Goal: Task Accomplishment & Management: Manage account settings

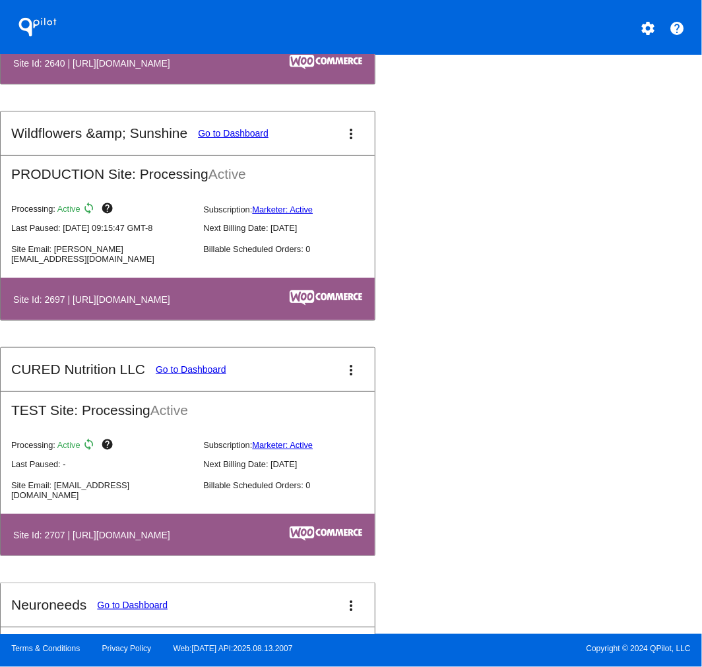
scroll to position [4788, 0]
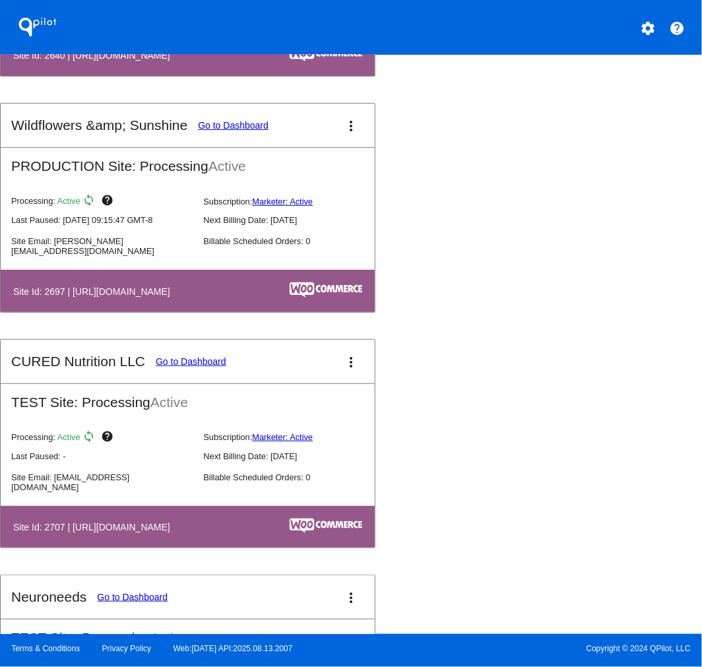
click at [346, 134] on mat-icon "more_vert" at bounding box center [351, 126] width 16 height 16
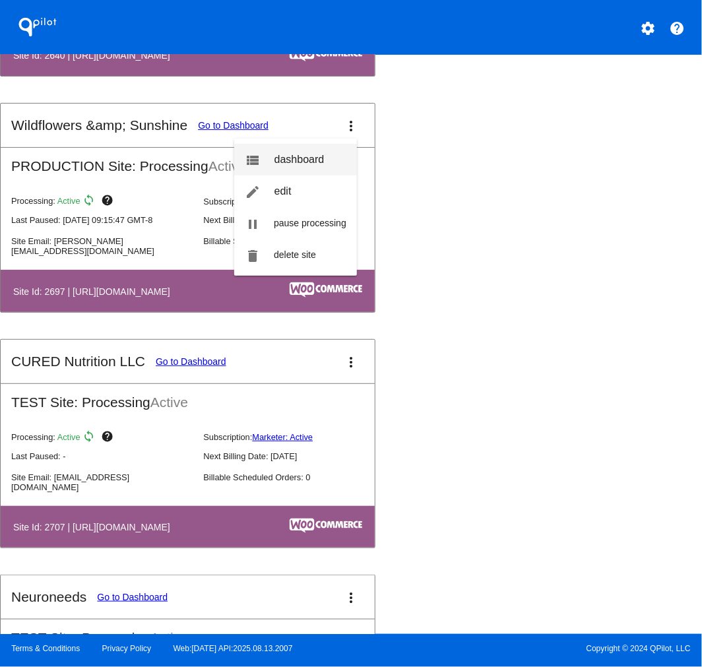
click at [312, 150] on link "view_list dashboard" at bounding box center [295, 160] width 123 height 32
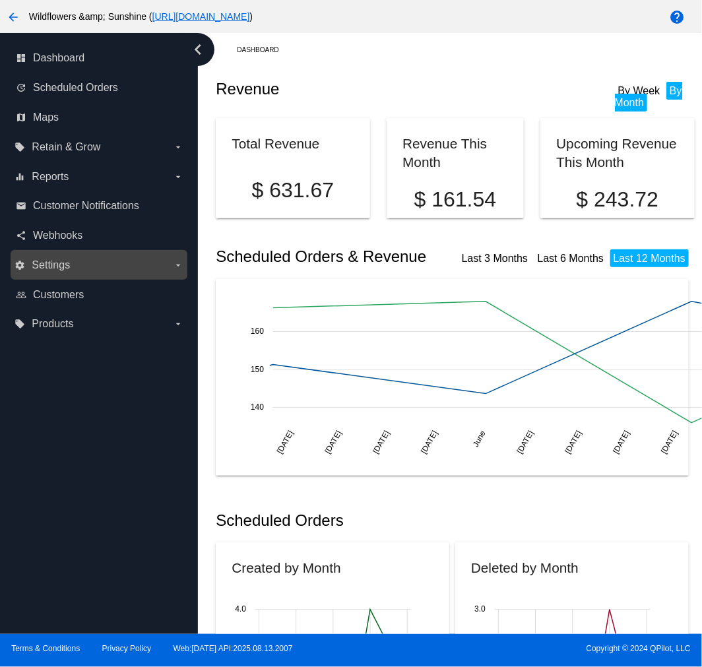
click at [71, 266] on label "settings Settings arrow_drop_down" at bounding box center [99, 265] width 168 height 21
click at [0, 0] on input "settings Settings arrow_drop_down" at bounding box center [0, 0] width 0 height 0
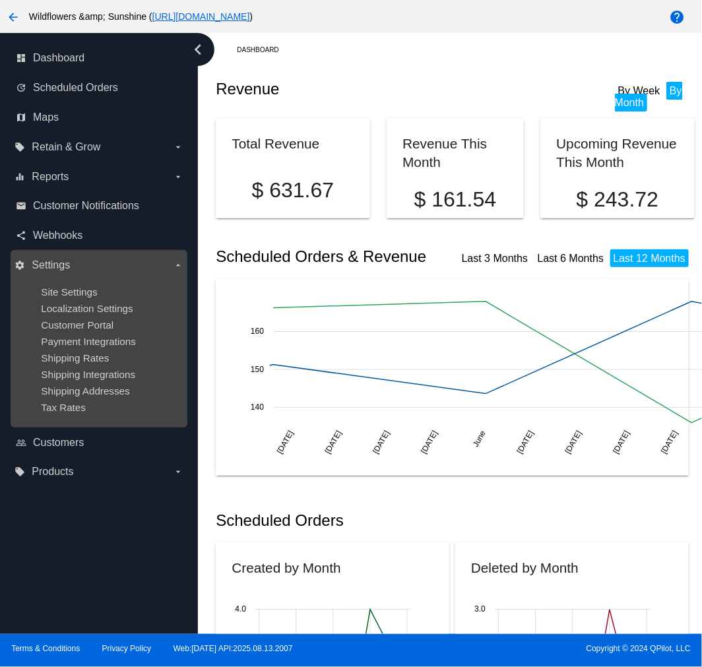
drag, startPoint x: 88, startPoint y: 325, endPoint x: 20, endPoint y: 370, distance: 81.2
click at [88, 325] on span "Customer Portal" at bounding box center [77, 324] width 73 height 11
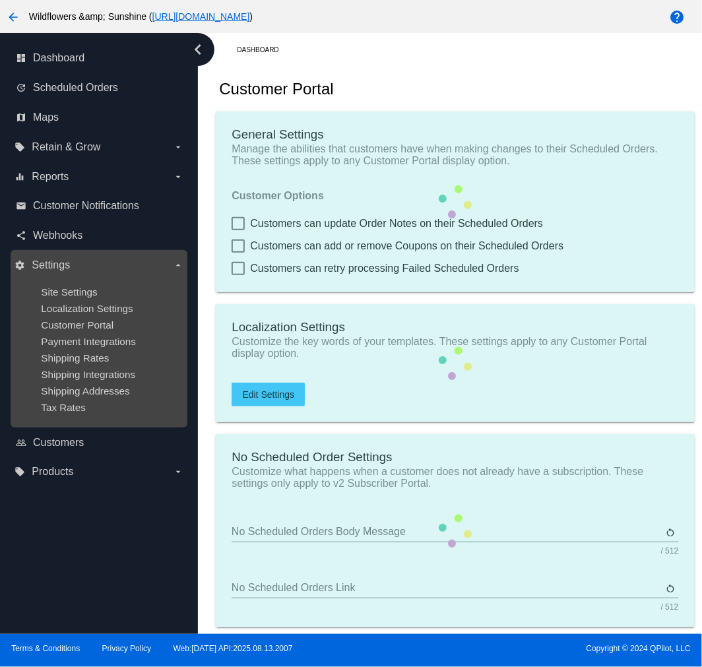
checkbox input "true"
type input "Create a Subscription and SAVE"
type input "[URL][DOMAIN_NAME]"
checkbox input "true"
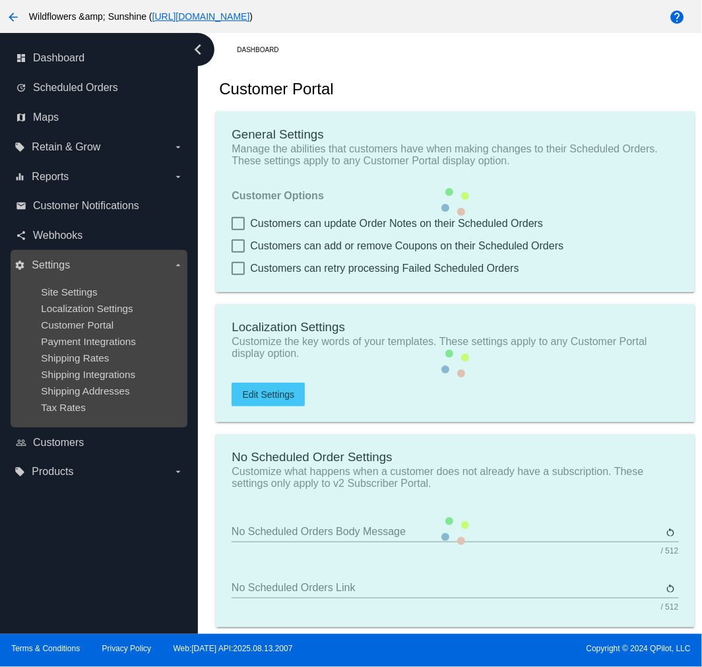
checkbox input "true"
type input "1"
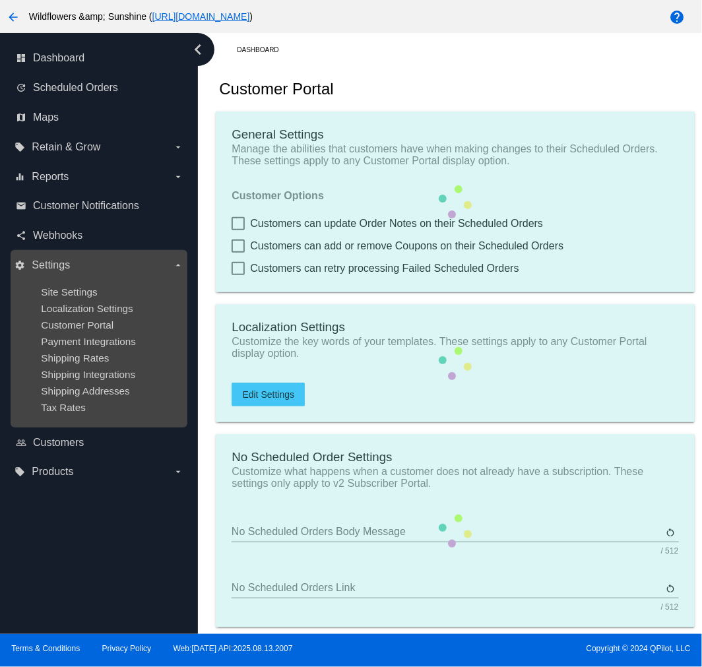
type input "4"
type input "200"
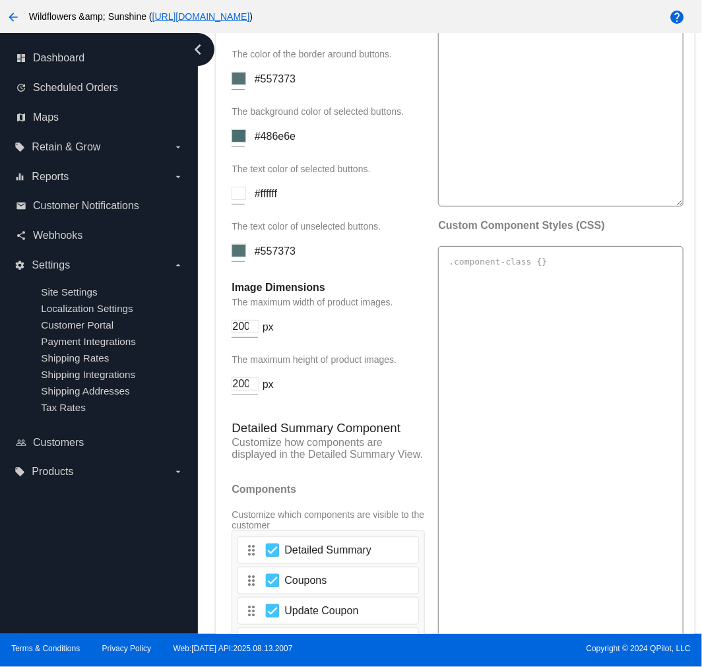
scroll to position [2149, 0]
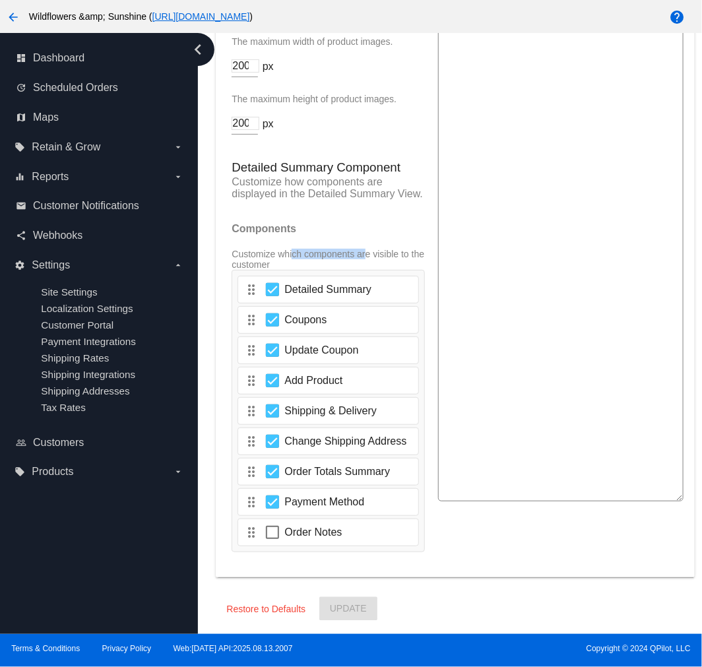
drag, startPoint x: 255, startPoint y: 236, endPoint x: 216, endPoint y: 229, distance: 40.2
click at [416, 229] on div "Components Customize which components are visible to the customer" at bounding box center [328, 246] width 193 height 47
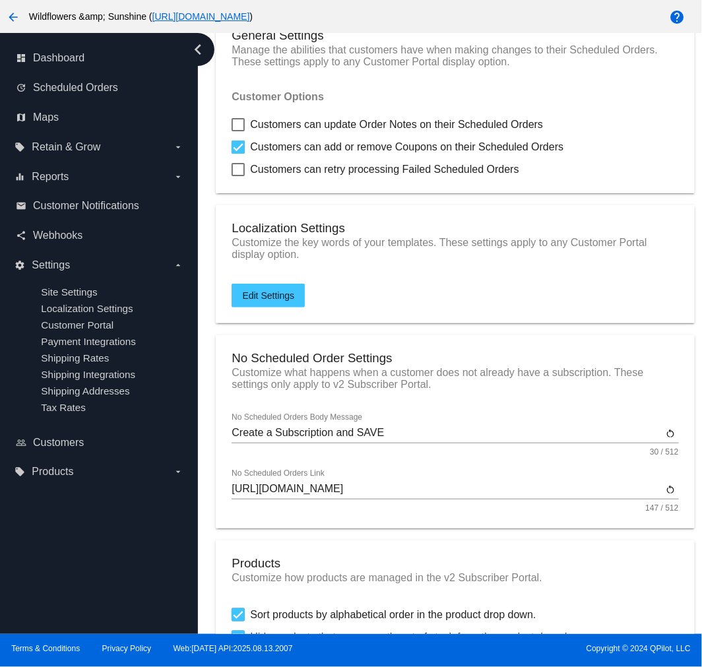
scroll to position [0, 0]
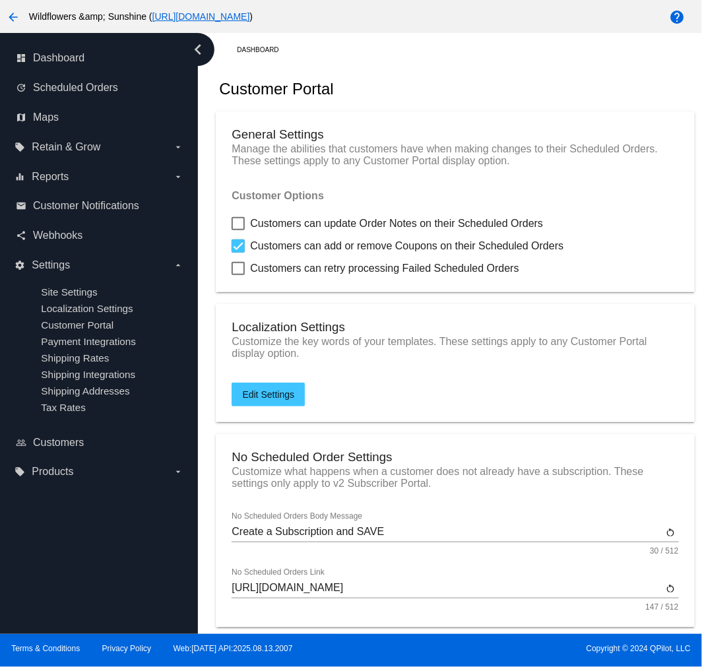
click at [208, 48] on div "chevron_left" at bounding box center [197, 49] width 33 height 33
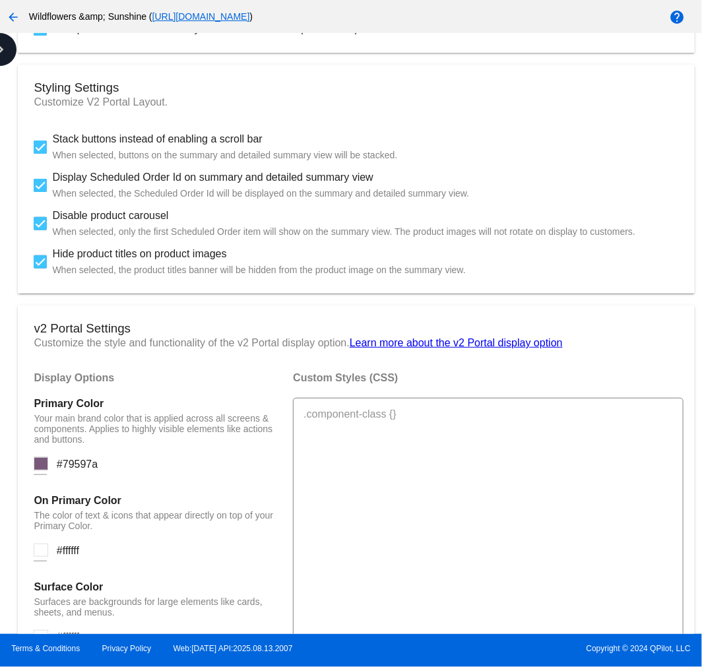
scroll to position [513, 0]
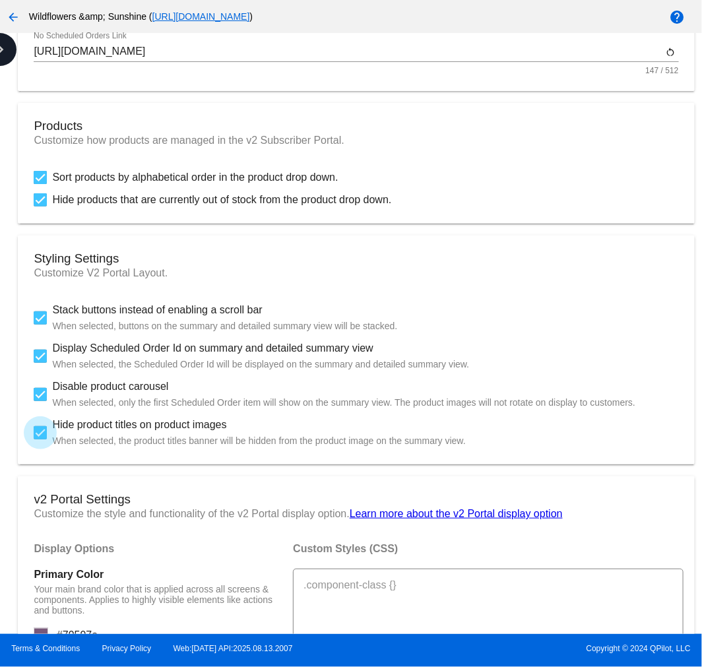
click at [40, 431] on div at bounding box center [40, 432] width 13 height 13
click at [40, 439] on input "Hide product titles on product images When selected, the product titles banner …" at bounding box center [40, 439] width 1 height 1
checkbox input "false"
drag, startPoint x: 37, startPoint y: 397, endPoint x: 44, endPoint y: 427, distance: 30.4
click at [37, 398] on div at bounding box center [40, 394] width 13 height 13
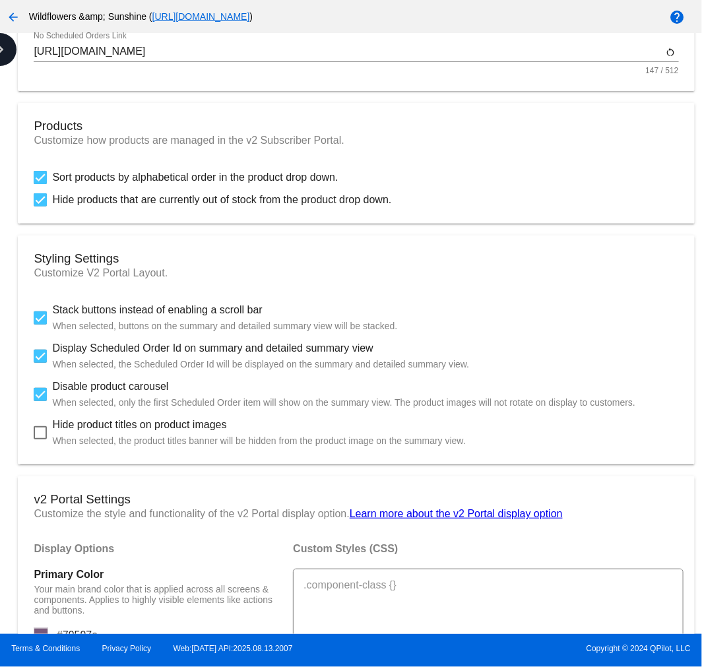
click at [40, 401] on input "Disable product carousel When selected, only the first Scheduled Order item wil…" at bounding box center [40, 401] width 1 height 1
checkbox input "false"
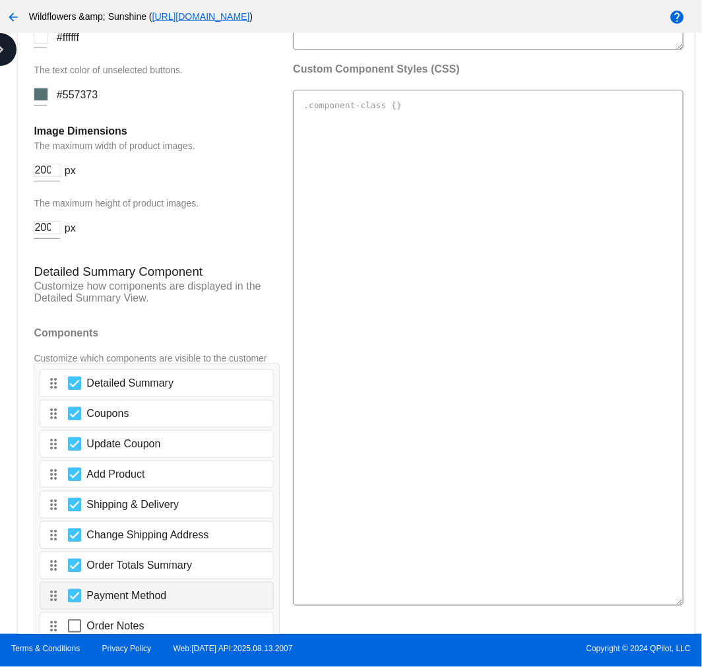
scroll to position [2093, 0]
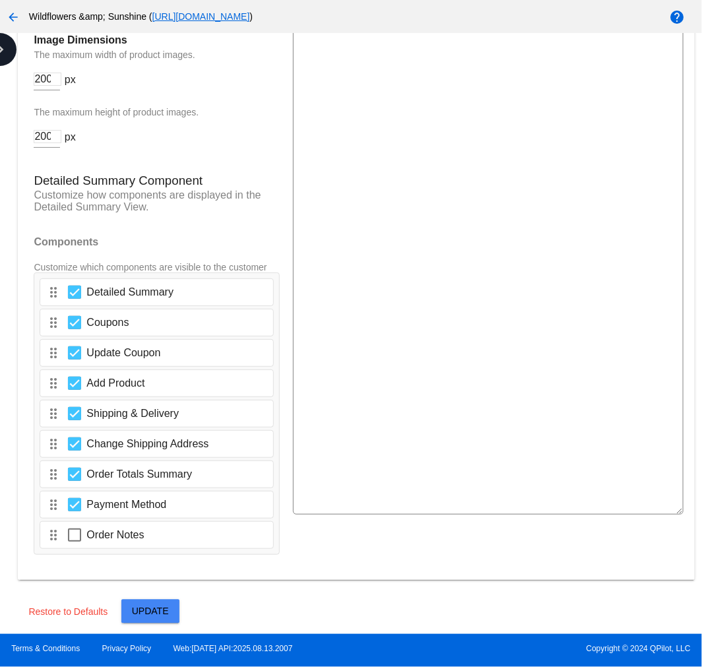
drag, startPoint x: 169, startPoint y: 625, endPoint x: 165, endPoint y: 615, distance: 10.0
click at [167, 615] on button "Update" at bounding box center [150, 612] width 58 height 24
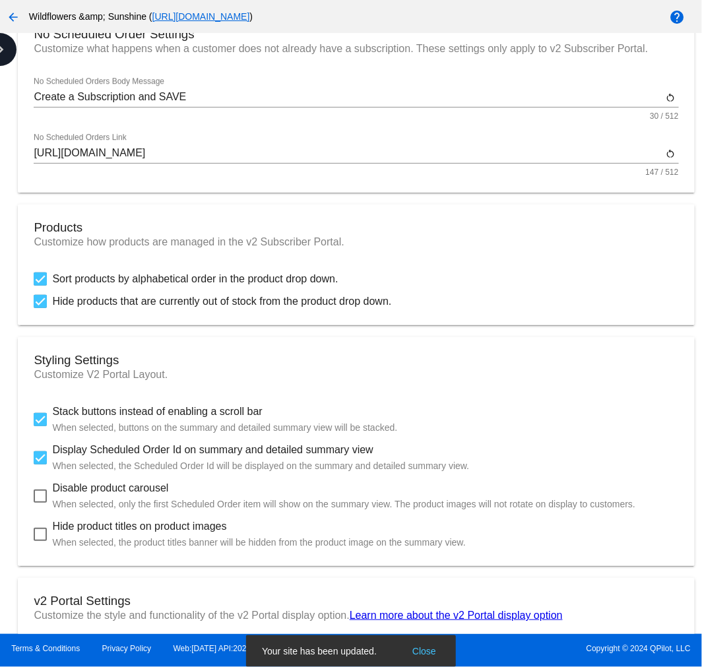
scroll to position [554, 0]
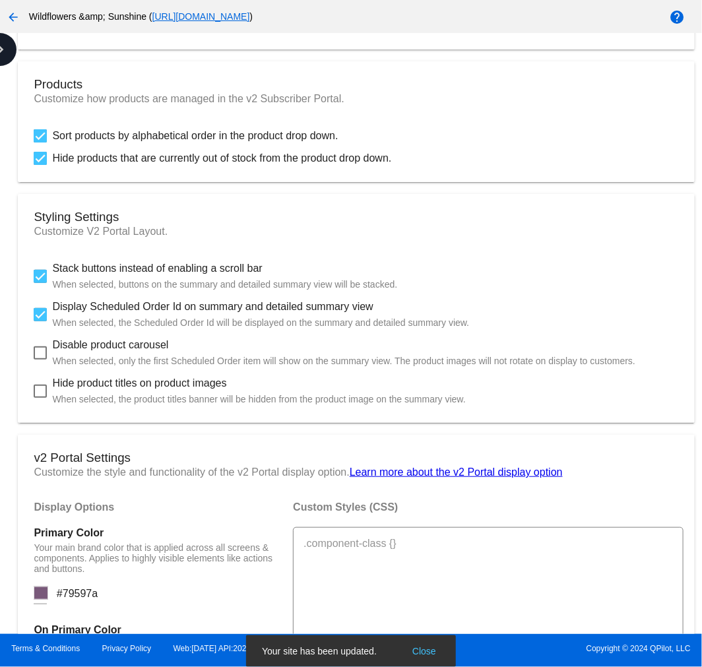
drag, startPoint x: 358, startPoint y: 127, endPoint x: 47, endPoint y: 141, distance: 311.0
click at [47, 141] on mat-card "Products Customize how products are managed in the v2 Subscriber Portal. Sort p…" at bounding box center [356, 121] width 676 height 121
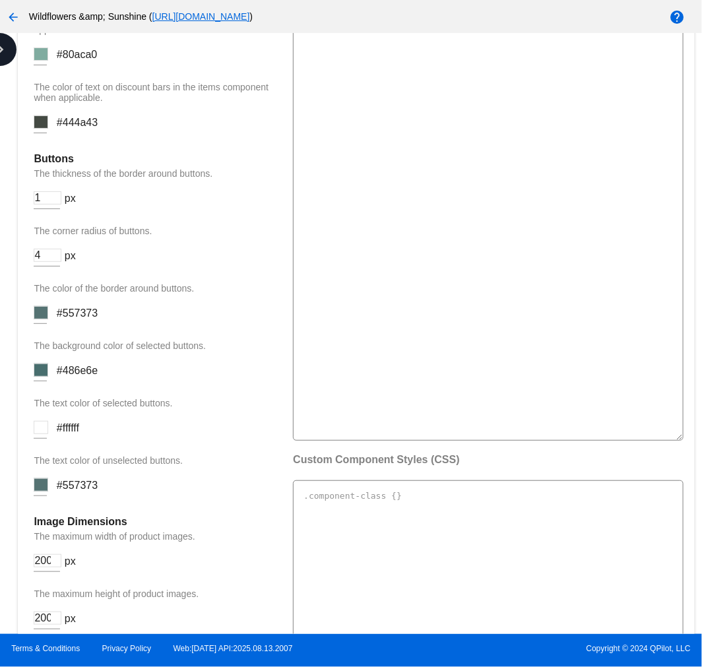
scroll to position [1580, 0]
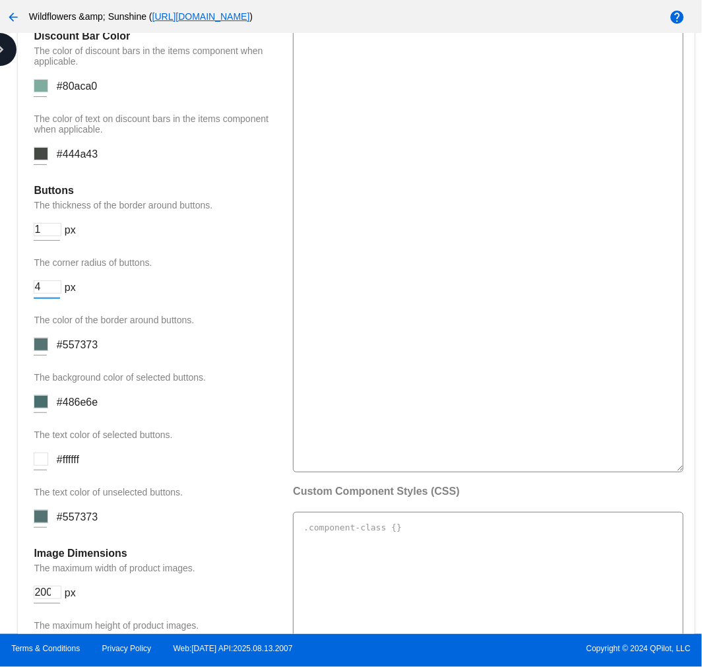
click at [45, 286] on input "4" at bounding box center [48, 286] width 28 height 13
click at [51, 286] on input "3" at bounding box center [48, 286] width 28 height 13
click at [55, 280] on input "4" at bounding box center [48, 286] width 28 height 13
click at [55, 280] on input "5" at bounding box center [48, 286] width 28 height 13
click at [55, 280] on input "6" at bounding box center [48, 286] width 28 height 13
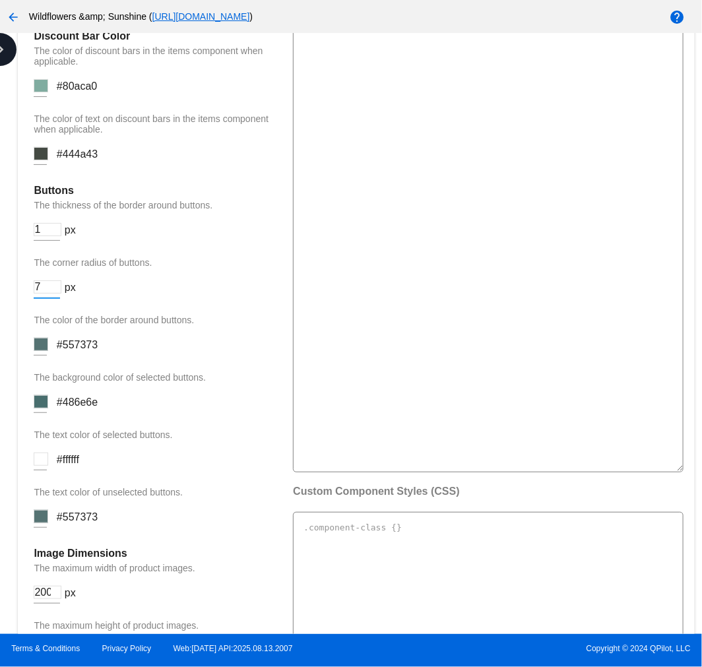
click at [55, 280] on input "7" at bounding box center [48, 286] width 28 height 13
click at [55, 280] on input "8" at bounding box center [48, 286] width 28 height 13
click at [58, 288] on input "7" at bounding box center [48, 286] width 28 height 13
click at [57, 285] on input "6" at bounding box center [48, 286] width 28 height 13
click at [57, 285] on input "5" at bounding box center [48, 286] width 28 height 13
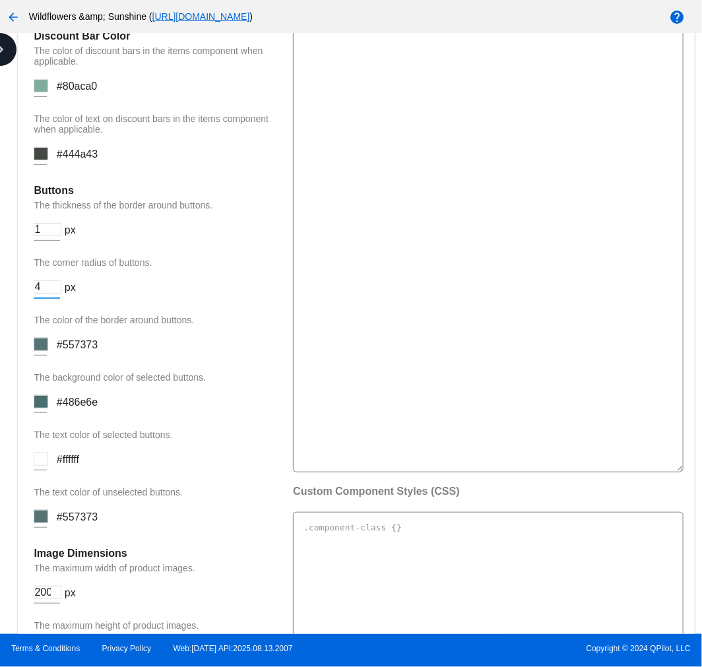
click at [57, 285] on input "4" at bounding box center [48, 286] width 28 height 13
click at [56, 287] on input "3" at bounding box center [48, 286] width 28 height 13
click at [56, 287] on input "2" at bounding box center [48, 286] width 28 height 13
click at [56, 287] on input "1" at bounding box center [48, 286] width 28 height 13
click at [58, 286] on input "0" at bounding box center [48, 286] width 28 height 13
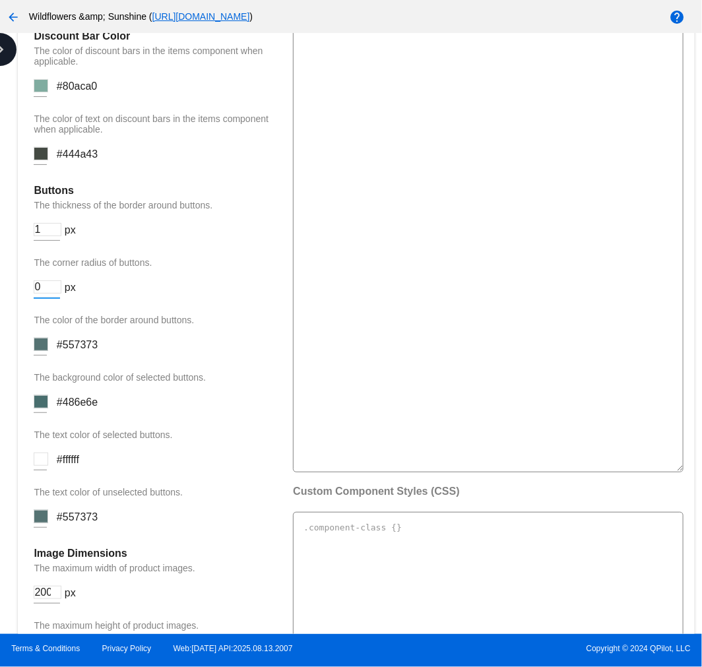
click at [61, 291] on input "0" at bounding box center [48, 286] width 28 height 13
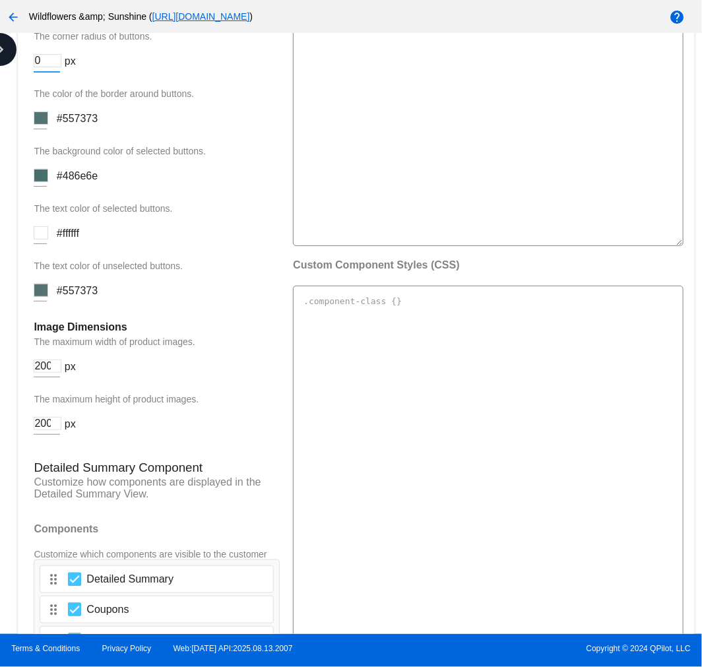
scroll to position [2093, 0]
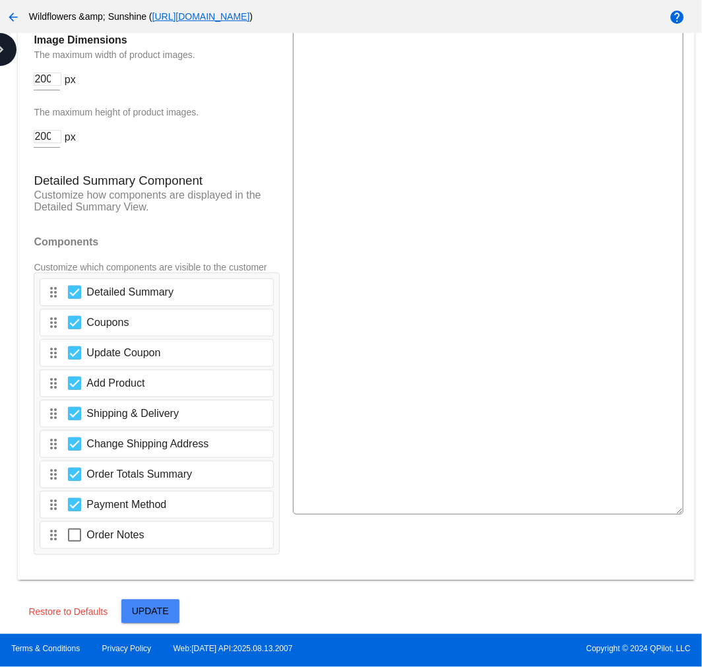
click at [160, 610] on span "Update" at bounding box center [150, 611] width 37 height 11
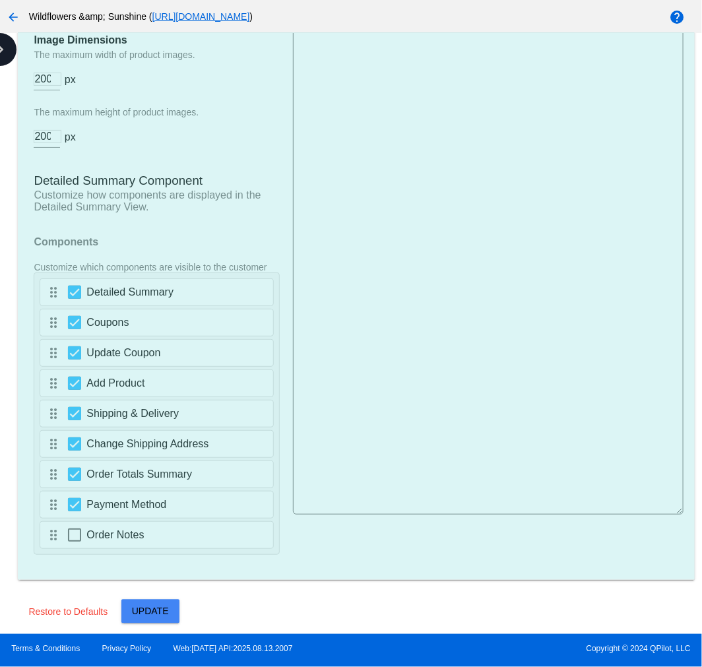
type input "20"
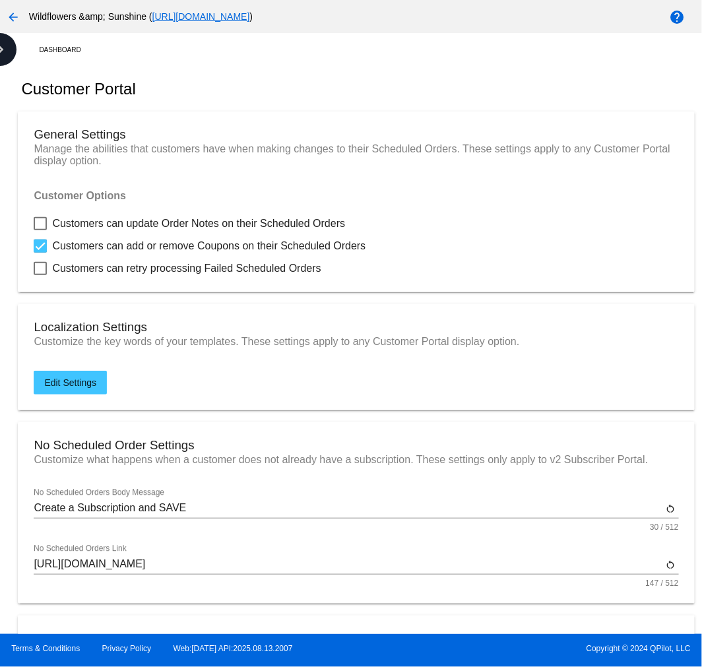
scroll to position [342, 0]
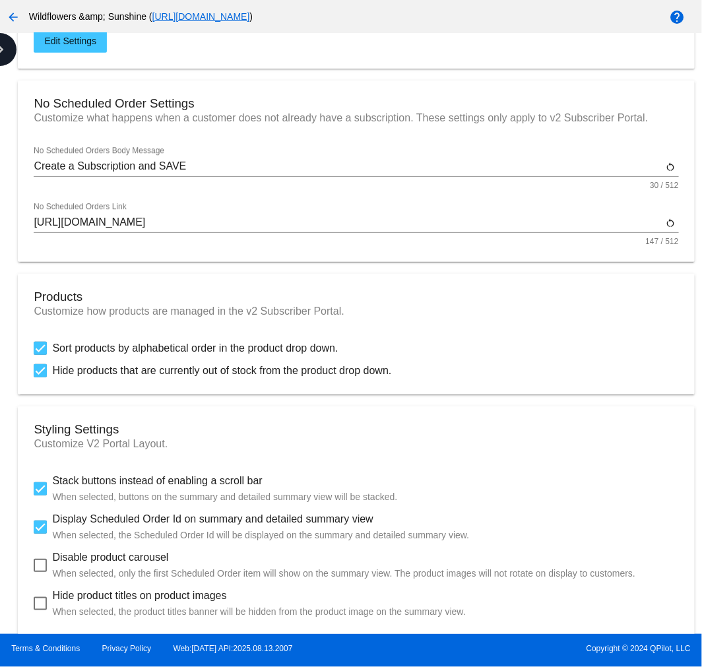
click at [372, 406] on mat-card "Styling Settings Customize V2 Portal Layout. Stack buttons instead of enabling …" at bounding box center [356, 520] width 676 height 229
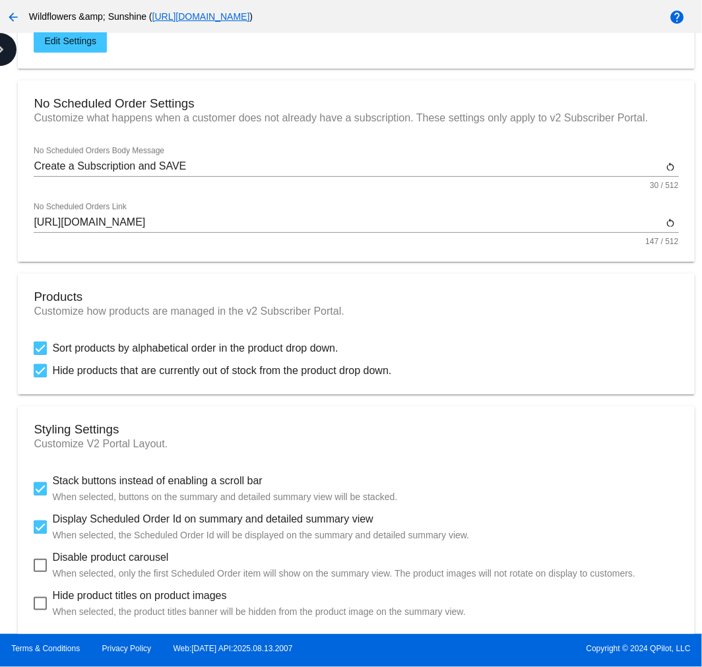
drag, startPoint x: 175, startPoint y: 253, endPoint x: 115, endPoint y: 241, distance: 60.5
click at [175, 253] on mat-card "No Scheduled Order Settings Customize what happens when a customer does not alr…" at bounding box center [356, 170] width 676 height 181
drag, startPoint x: 119, startPoint y: 266, endPoint x: 122, endPoint y: 260, distance: 7.1
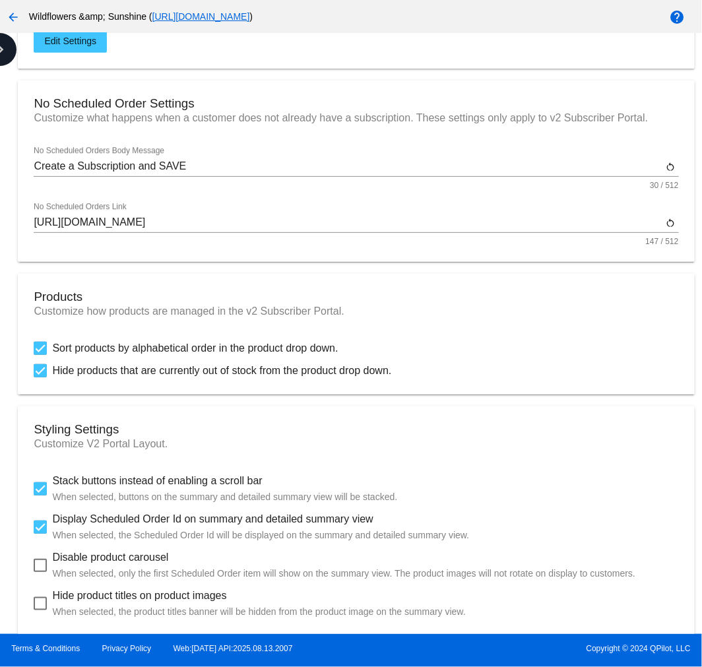
click at [9, 264] on div "Dashboard Customer Portal General Settings Manage the abilities that customers …" at bounding box center [351, 333] width 702 height 601
drag, startPoint x: 401, startPoint y: 365, endPoint x: 51, endPoint y: 361, distance: 350.3
click at [49, 361] on mat-card "Products Customize how products are managed in the v2 Subscriber Portal. Sort p…" at bounding box center [356, 334] width 676 height 121
click at [212, 406] on mat-card "Styling Settings Customize V2 Portal Layout. Stack buttons instead of enabling …" at bounding box center [356, 520] width 676 height 229
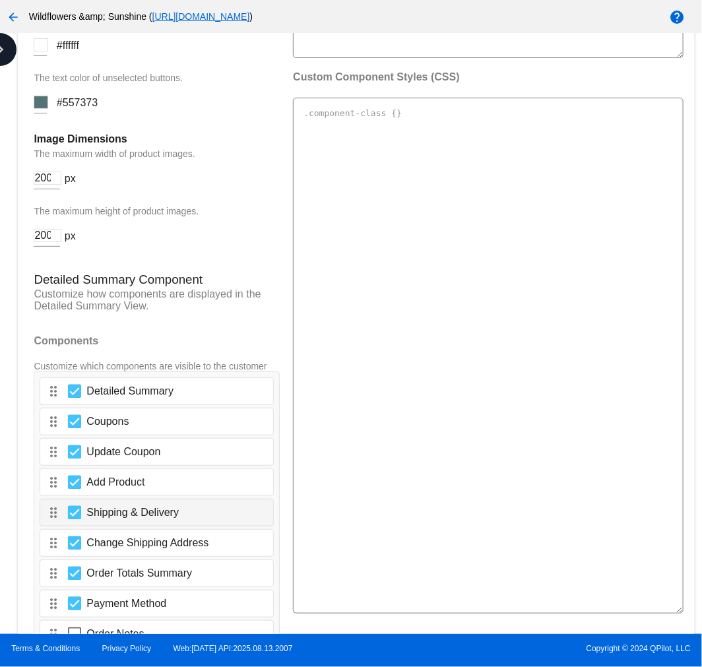
scroll to position [2052, 0]
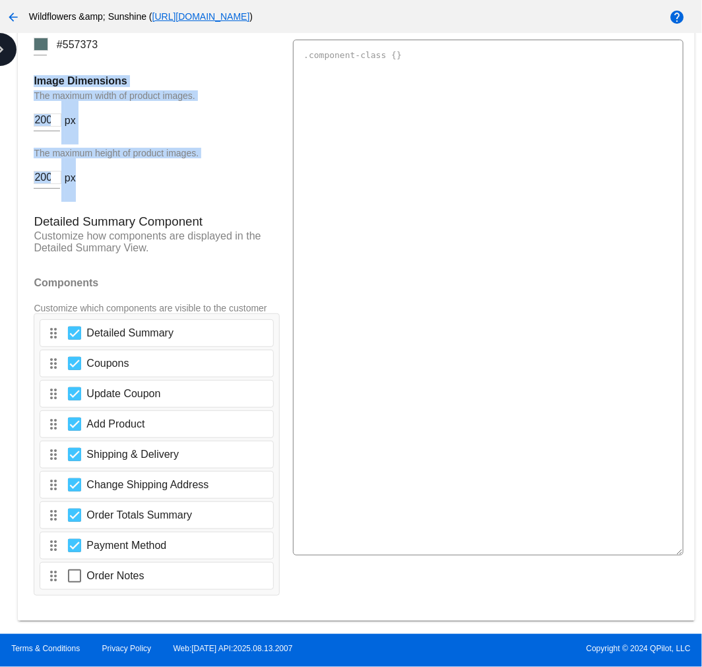
drag, startPoint x: 102, startPoint y: 176, endPoint x: 32, endPoint y: 82, distance: 117.8
click at [495, 268] on textarea at bounding box center [488, 298] width 390 height 516
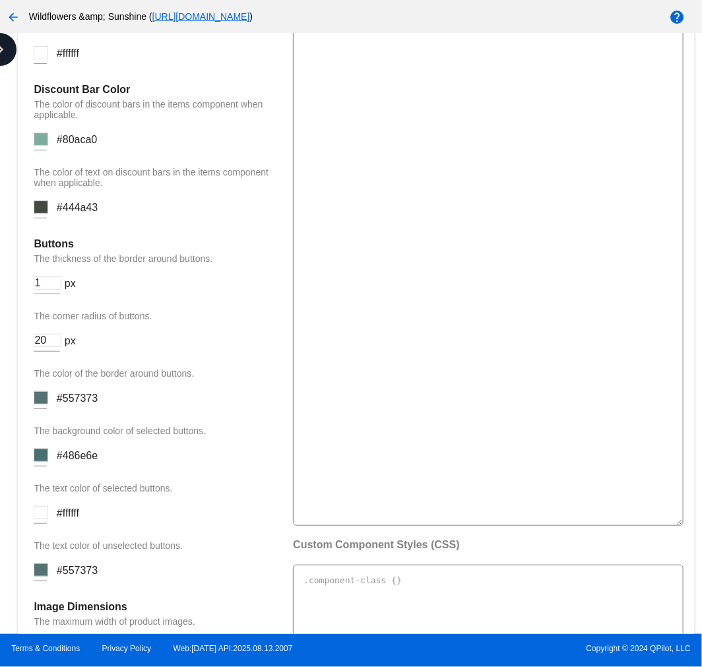
scroll to position [1551, 0]
